Goal: Task Accomplishment & Management: Use online tool/utility

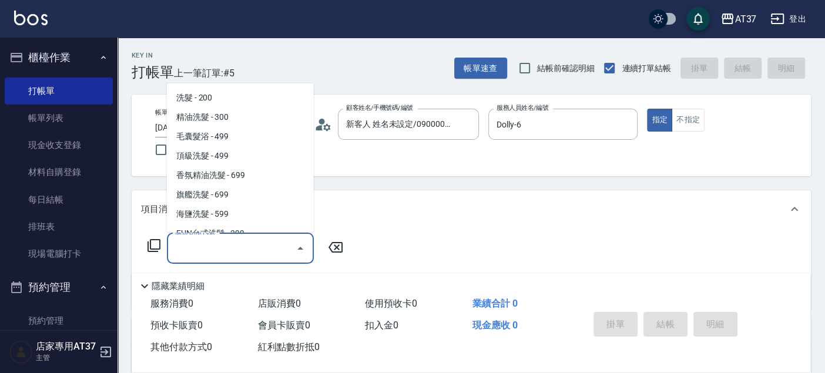
scroll to position [236, 0]
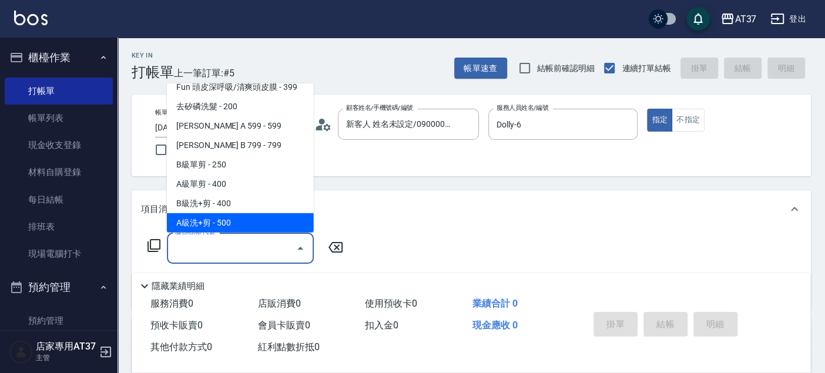
type input "A級洗+剪(204)"
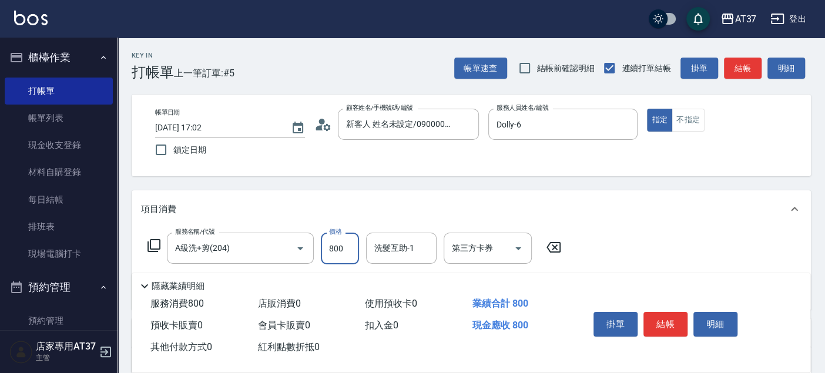
type input "800"
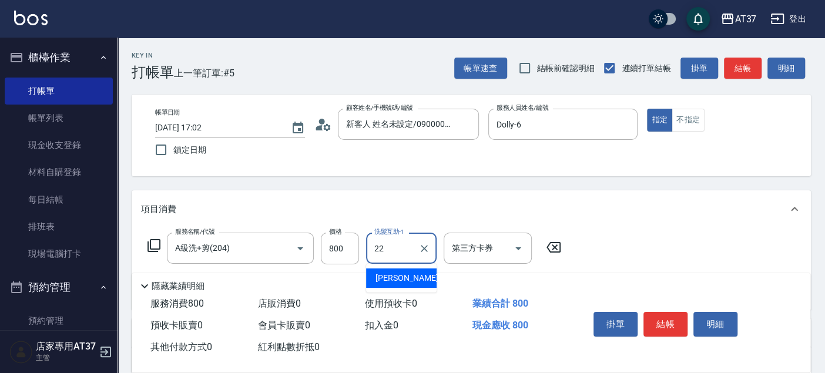
type input "[PERSON_NAME]-22"
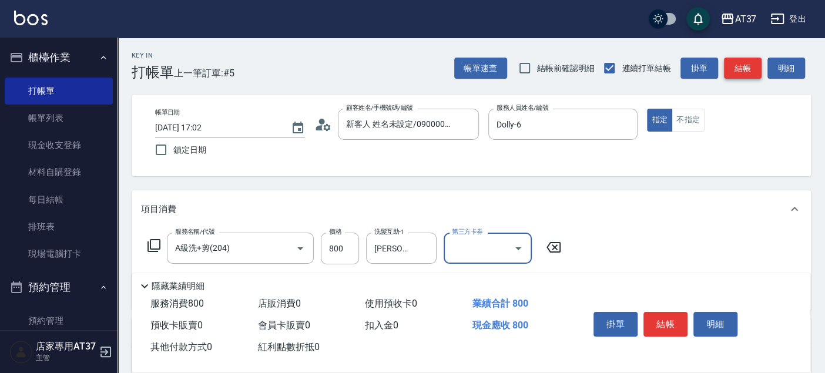
click at [759, 63] on button "結帳" at bounding box center [743, 69] width 38 height 22
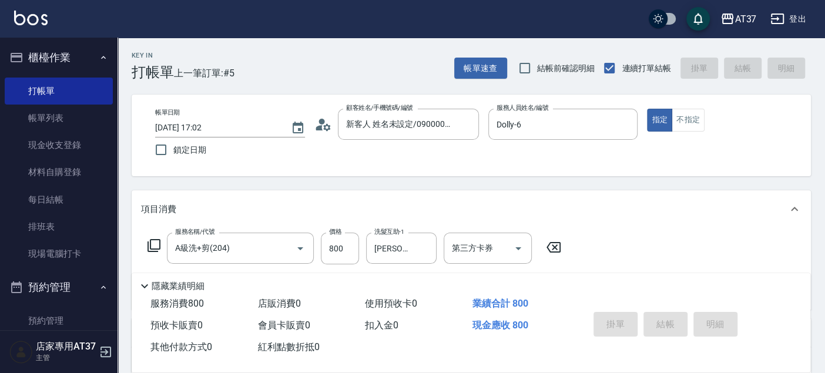
type input "[DATE] 17:35"
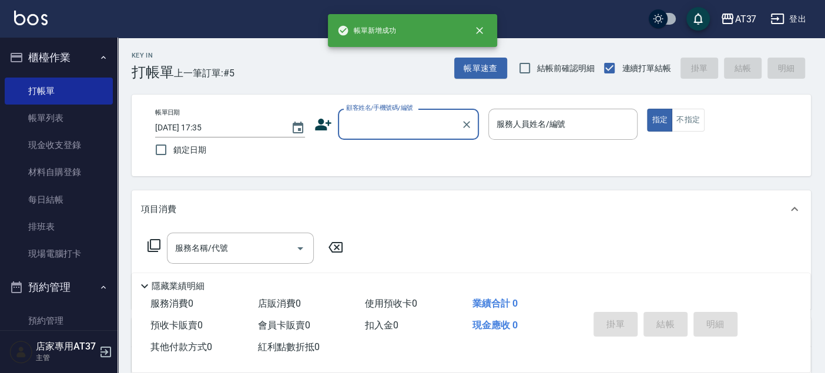
scroll to position [0, 0]
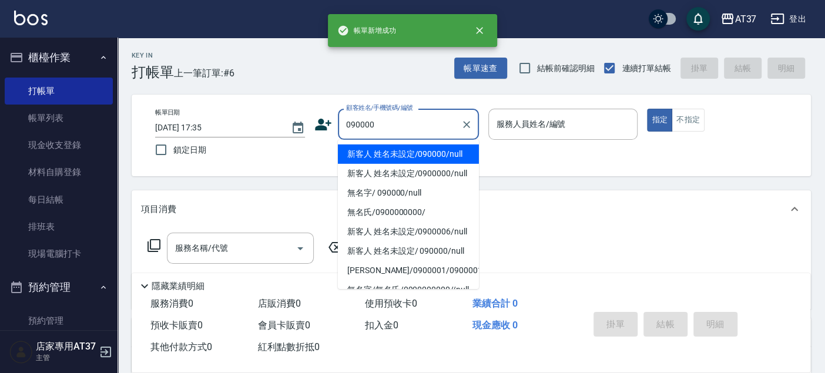
type input "新客人 姓名未設定/090000/null"
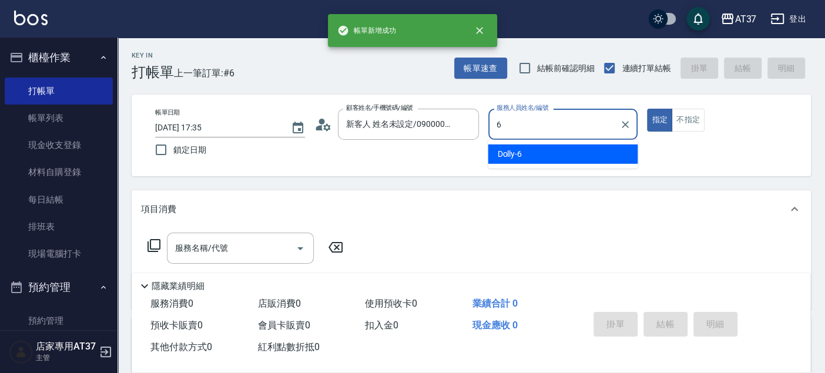
type input "6"
type button "true"
type input "Dolly-6"
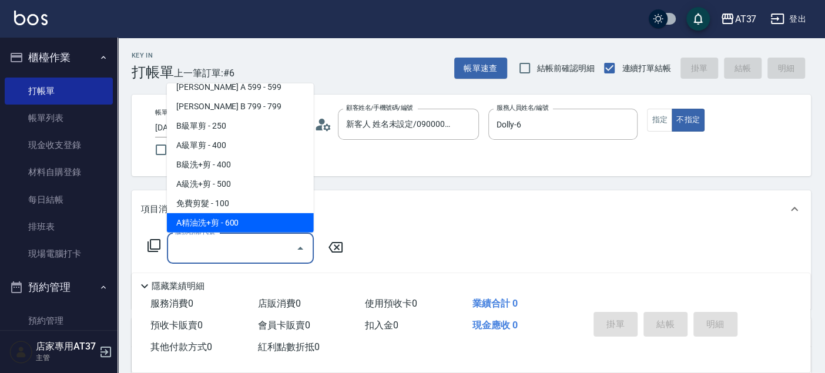
scroll to position [294, 0]
type input "B精油洗+剪(207)"
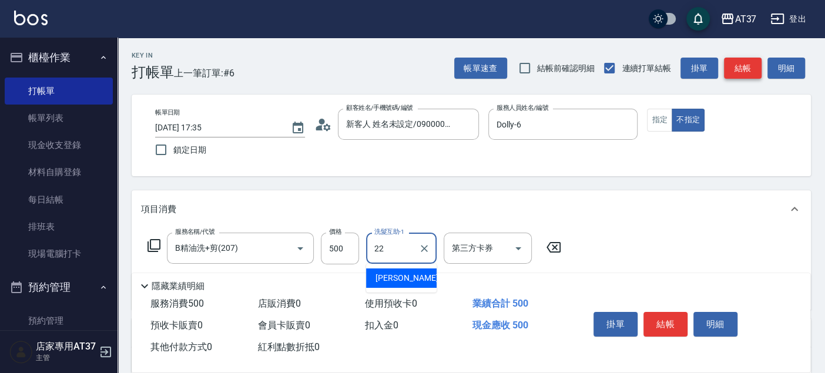
type input "[PERSON_NAME]-22"
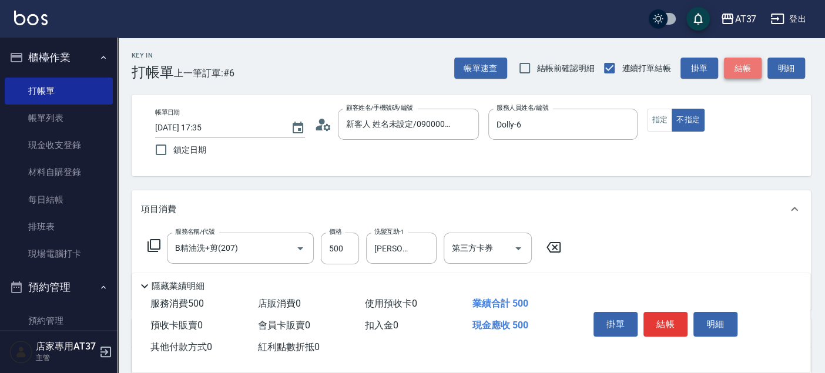
click at [759, 63] on button "結帳" at bounding box center [743, 69] width 38 height 22
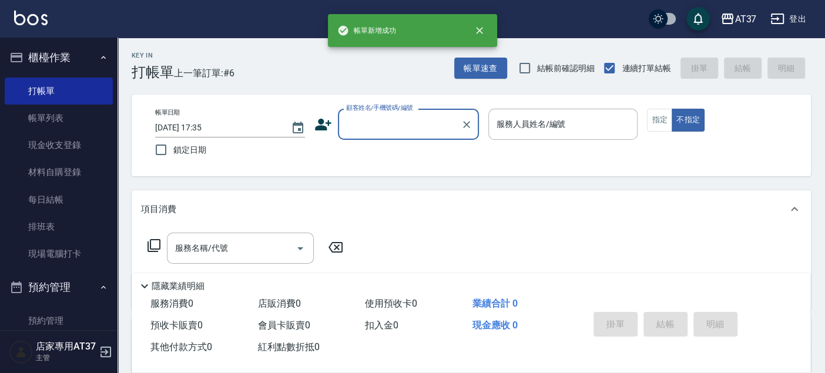
scroll to position [0, 0]
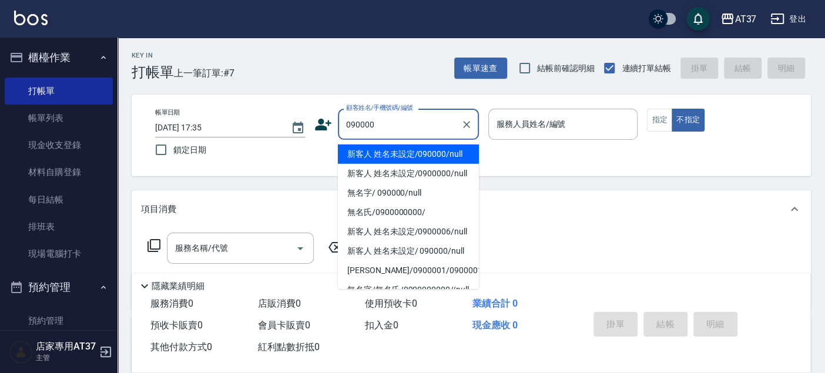
type input "新客人 姓名未設定/090000/null"
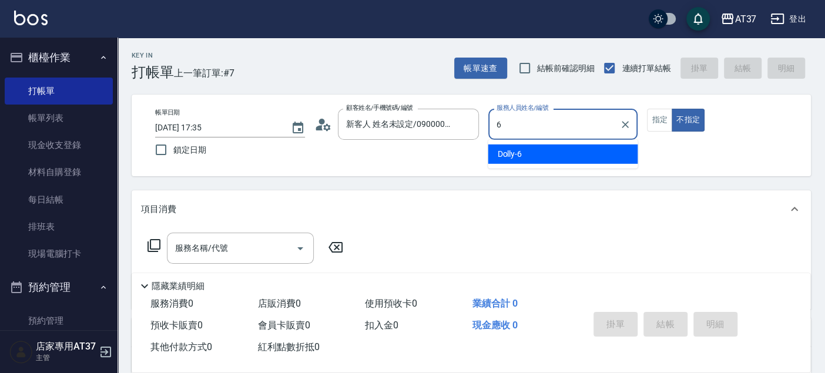
type input "6"
type button "false"
type input "Dolly-6"
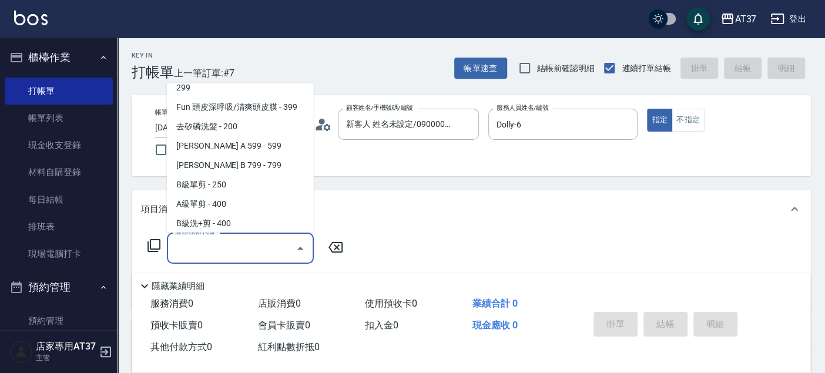
scroll to position [236, 0]
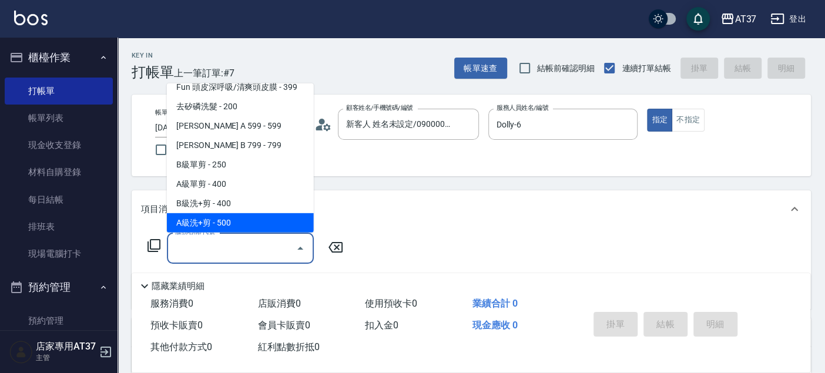
type input "A級洗+剪(204)"
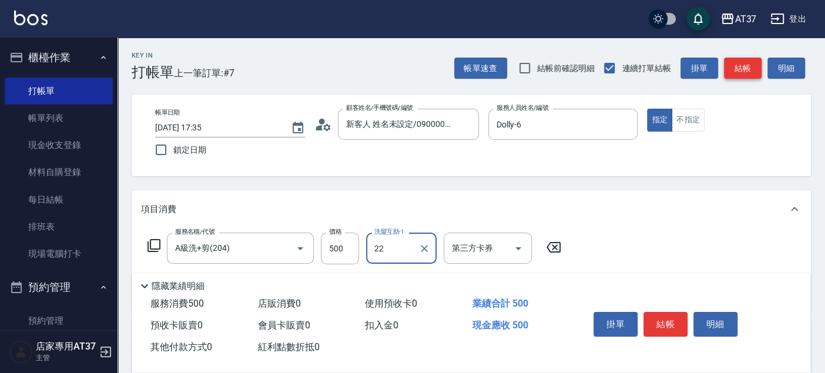
type input "[PERSON_NAME]-22"
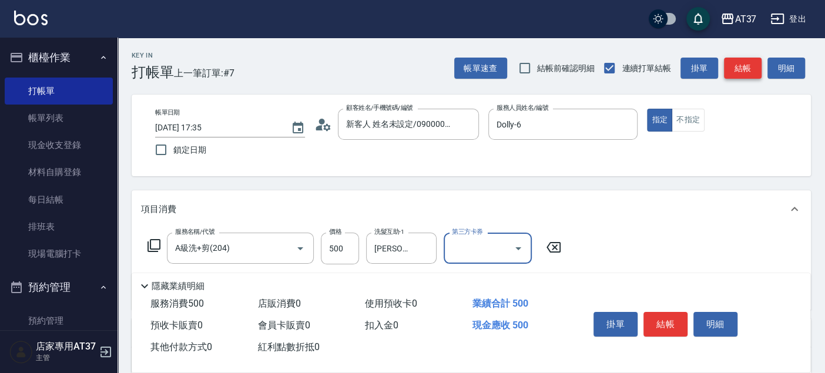
click at [744, 66] on button "結帳" at bounding box center [743, 69] width 38 height 22
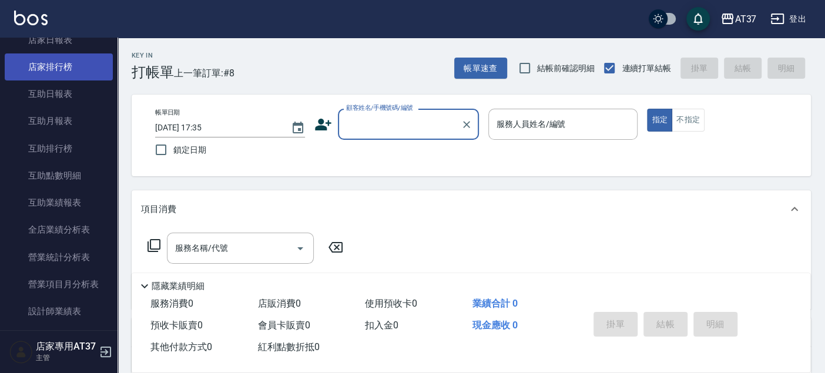
scroll to position [522, 0]
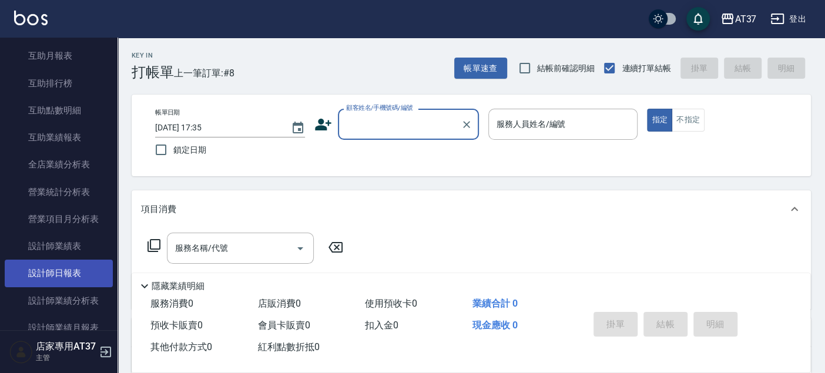
click at [82, 262] on link "設計師日報表" at bounding box center [59, 273] width 108 height 27
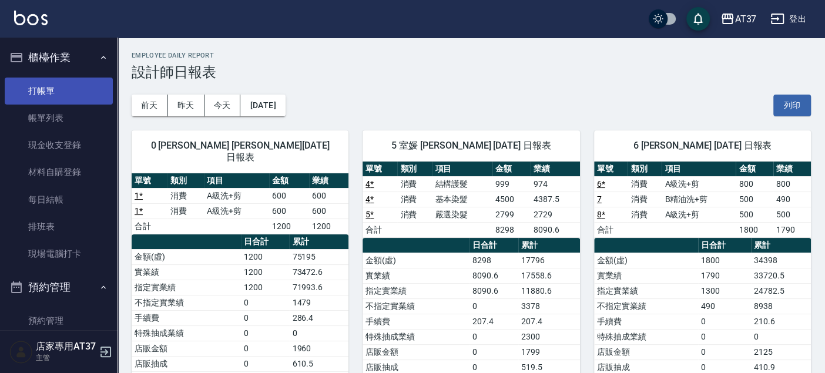
click at [56, 85] on link "打帳單" at bounding box center [59, 91] width 108 height 27
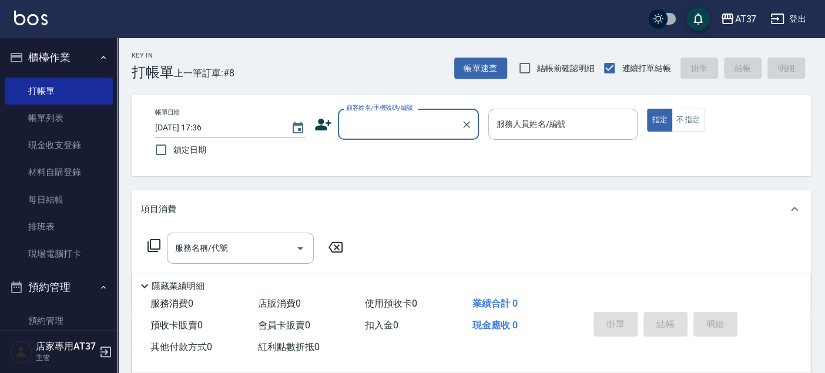
drag, startPoint x: 75, startPoint y: 223, endPoint x: 267, endPoint y: 156, distance: 203.8
click at [75, 223] on link "排班表" at bounding box center [59, 226] width 108 height 27
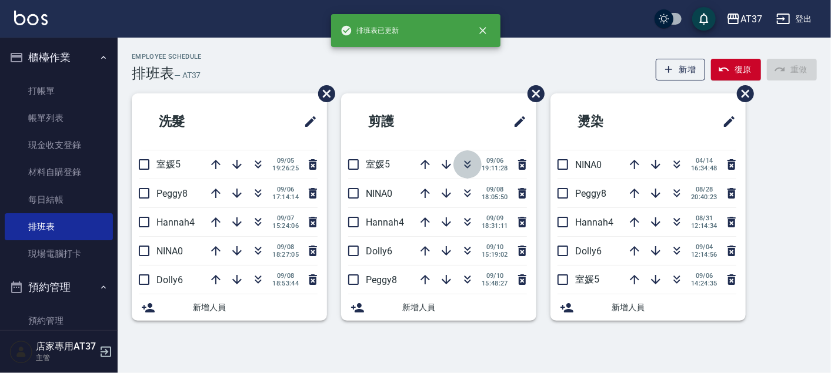
click at [463, 164] on icon "button" at bounding box center [467, 165] width 14 height 14
